Goal: Transaction & Acquisition: Purchase product/service

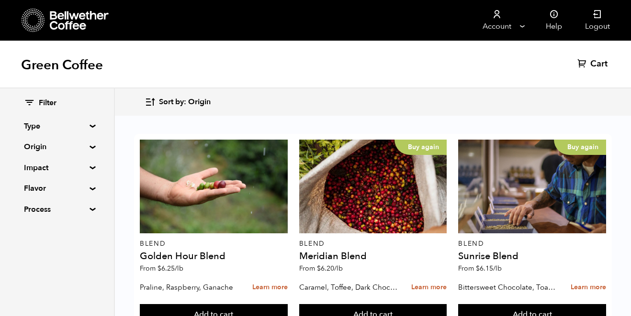
scroll to position [266, 0]
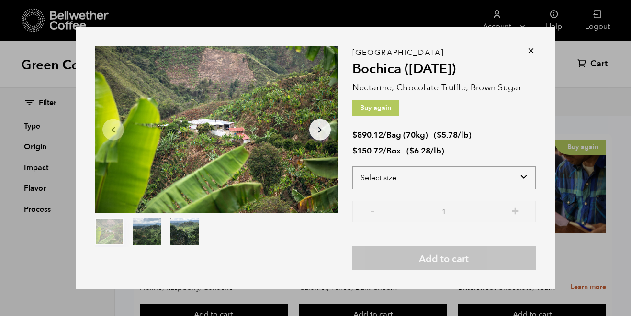
click at [429, 182] on select "Select size Bag (70kg) (154 lbs) Box (24 lbs)" at bounding box center [443, 177] width 183 height 23
select select "box"
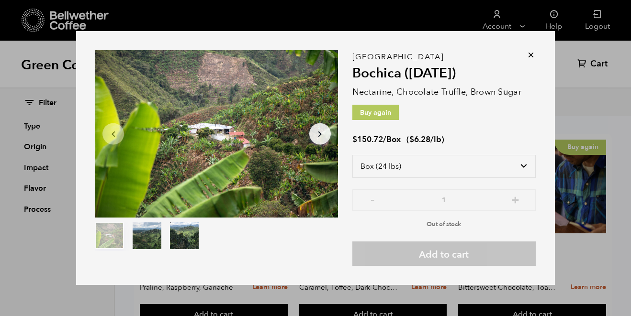
click at [530, 55] on icon at bounding box center [531, 55] width 10 height 10
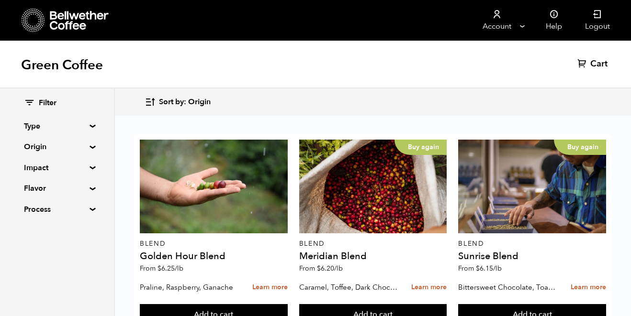
scroll to position [678, 0]
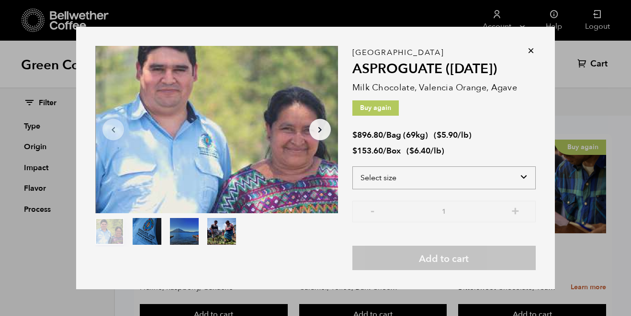
click at [454, 177] on select "Select size Bag (69kg) (152 lbs) Box (24 lbs)" at bounding box center [443, 177] width 183 height 23
select select "box"
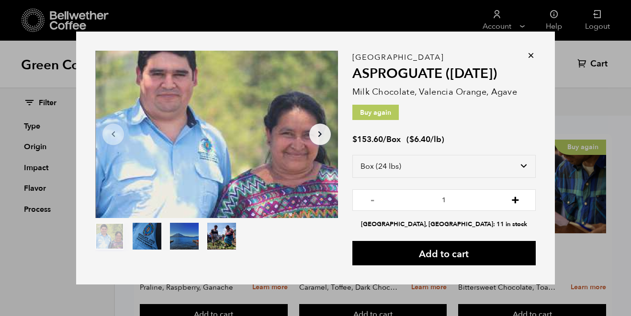
click at [518, 203] on button "+" at bounding box center [515, 199] width 12 height 10
type input "2"
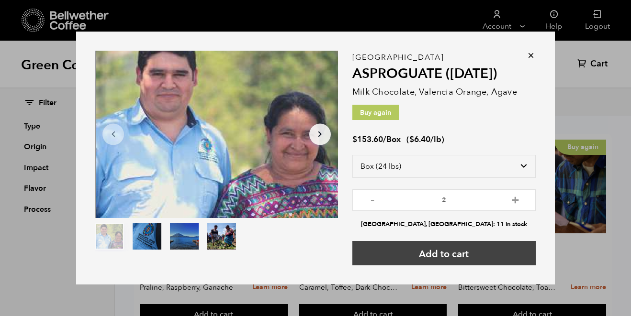
click at [476, 259] on button "Add to cart" at bounding box center [443, 253] width 183 height 24
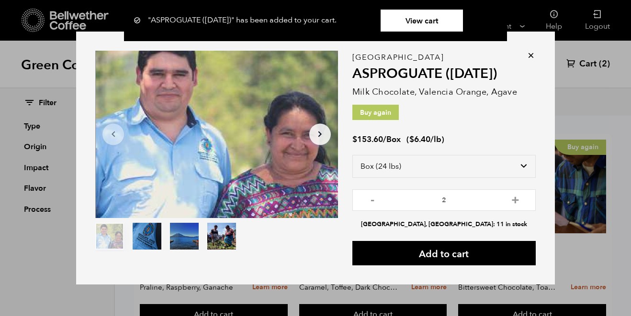
click at [529, 57] on icon at bounding box center [531, 56] width 10 height 10
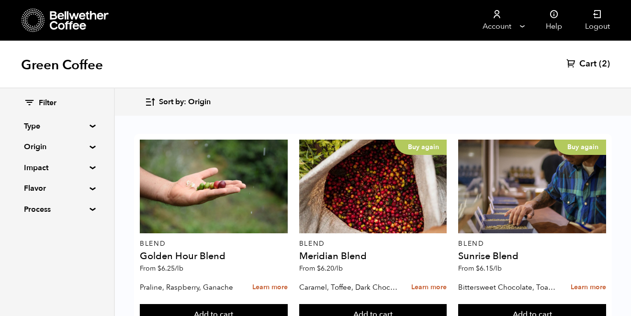
scroll to position [622, 0]
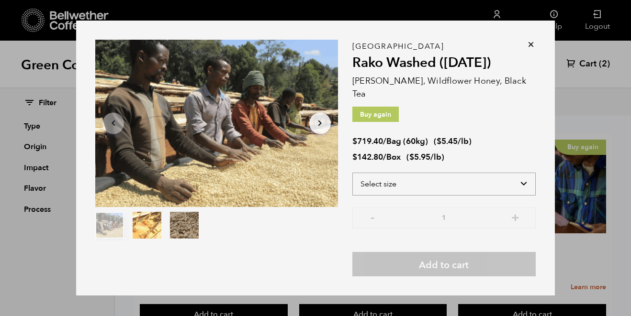
click at [393, 180] on select "Select size Bag (60kg) (132 lbs) Box (24 lbs)" at bounding box center [443, 184] width 183 height 23
select select "box"
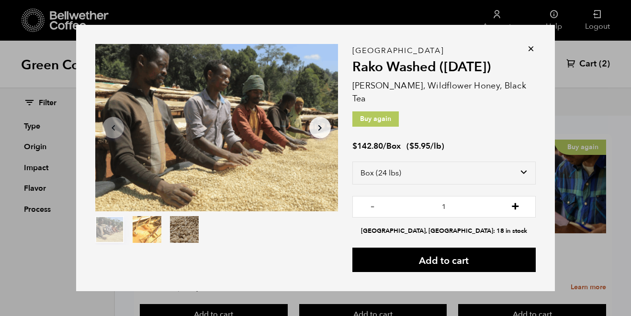
click at [518, 201] on button "+" at bounding box center [515, 206] width 12 height 10
type input "2"
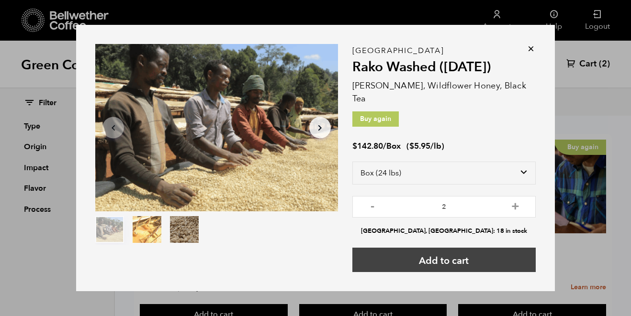
click at [495, 248] on button "Add to cart" at bounding box center [443, 260] width 183 height 24
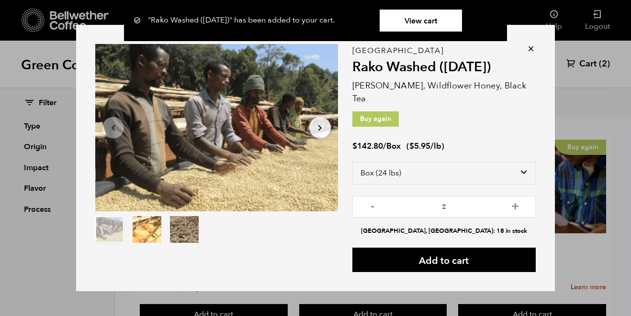
click at [530, 54] on icon at bounding box center [531, 49] width 10 height 10
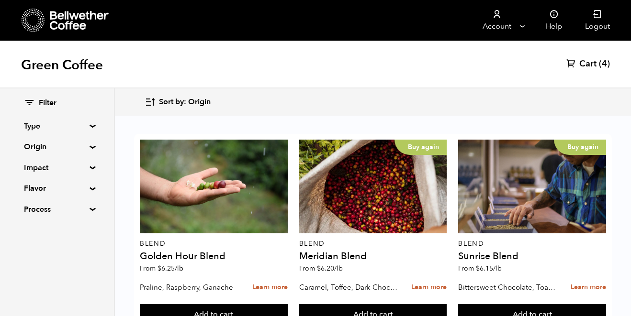
scroll to position [748, 0]
click at [581, 63] on span "Cart" at bounding box center [587, 63] width 17 height 11
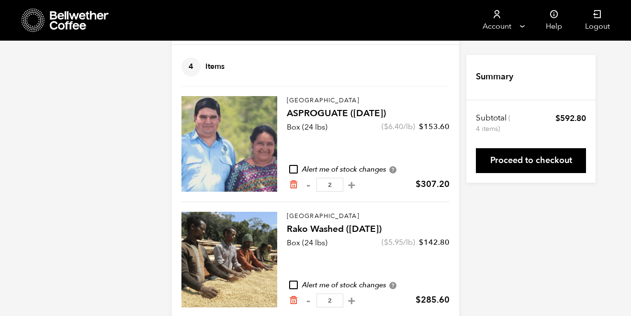
scroll to position [71, 0]
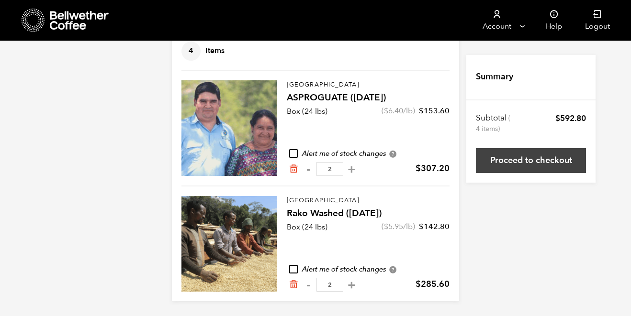
click at [512, 170] on link "Proceed to checkout" at bounding box center [531, 160] width 110 height 25
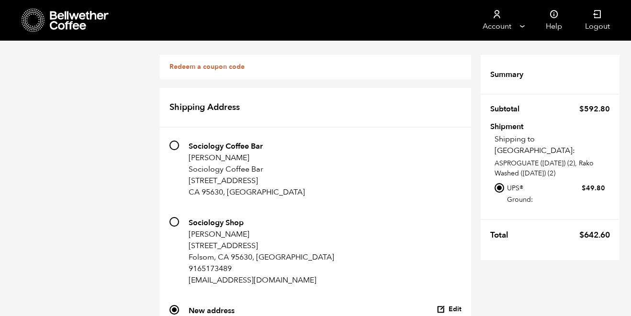
scroll to position [24, 0]
click at [207, 62] on link "Redeem a coupon code" at bounding box center [206, 66] width 75 height 9
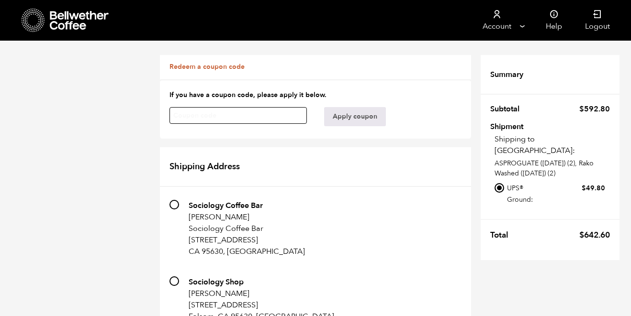
paste input "brbzqruikohws1gr"
type input "brbzqruikohws1gr"
click at [344, 107] on button "Apply coupon" at bounding box center [355, 116] width 62 height 19
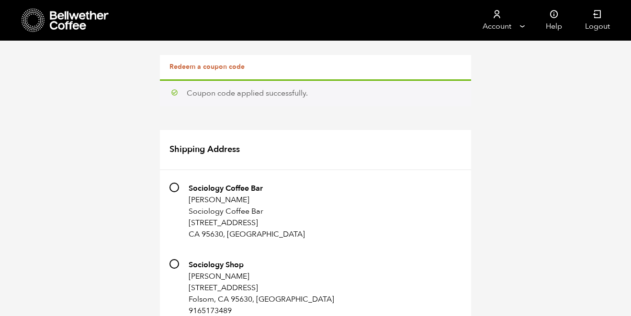
scroll to position [878, 0]
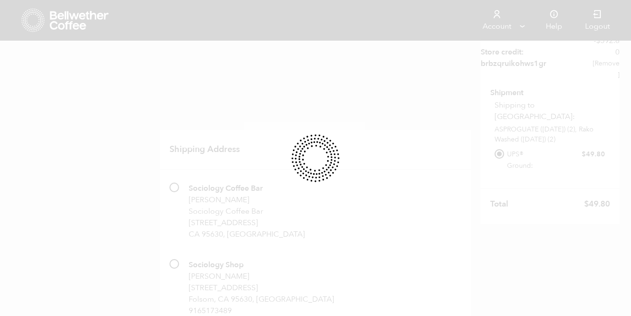
scroll to position [0, 0]
click at [329, 70] on div at bounding box center [315, 158] width 631 height 316
click at [418, 89] on div at bounding box center [315, 158] width 631 height 316
